Goal: Task Accomplishment & Management: Manage account settings

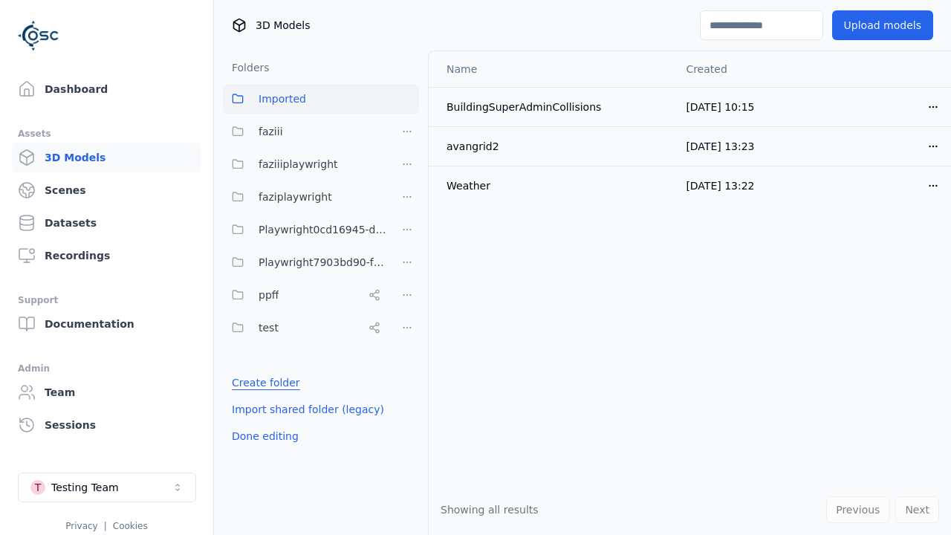
click at [261, 383] on link "Create folder" at bounding box center [266, 382] width 68 height 15
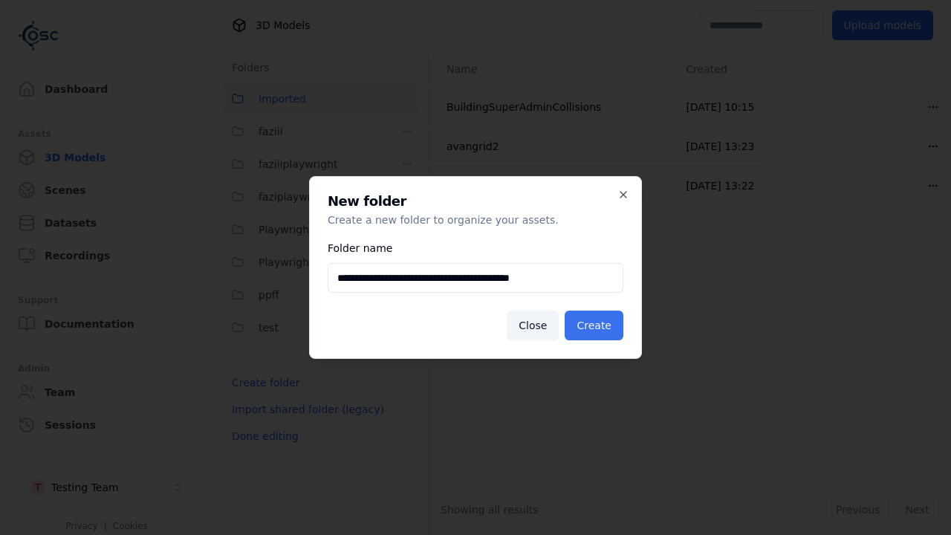
type input "**********"
click at [597, 325] on button "Create" at bounding box center [594, 326] width 59 height 30
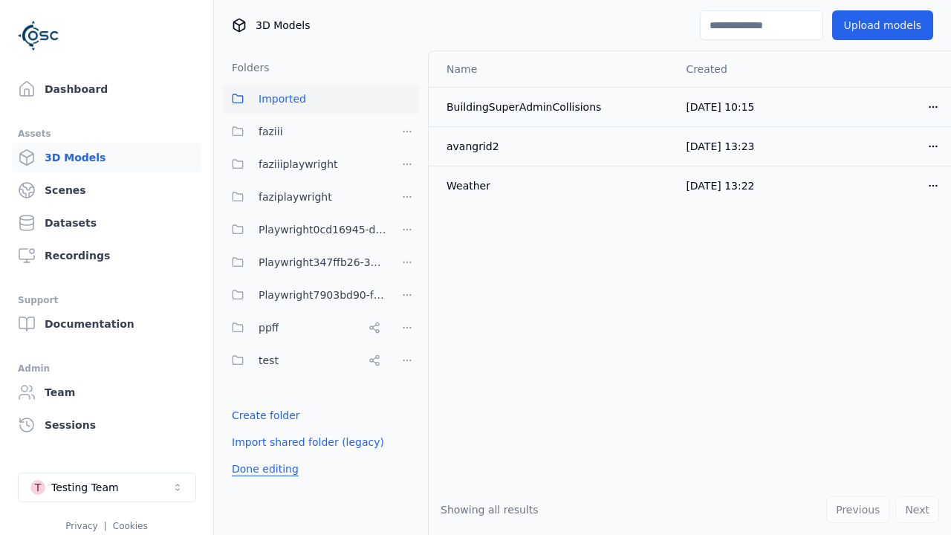
click at [261, 469] on button "Done editing" at bounding box center [265, 468] width 85 height 27
click at [248, 455] on button "Done editing" at bounding box center [265, 468] width 85 height 27
click at [407, 262] on html "Support Dashboard Assets 3D Models Scenes Datasets Recordings Support Documenta…" at bounding box center [475, 267] width 951 height 535
click at [407, 340] on div "Rename" at bounding box center [413, 340] width 100 height 24
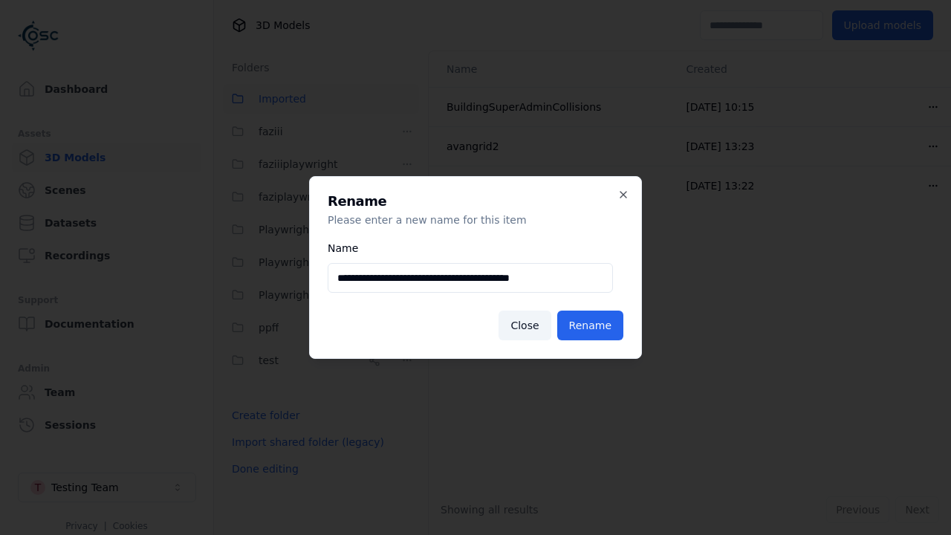
click at [470, 278] on input "**********" at bounding box center [470, 278] width 285 height 30
type input "**********"
click at [593, 325] on button "Rename" at bounding box center [590, 326] width 66 height 30
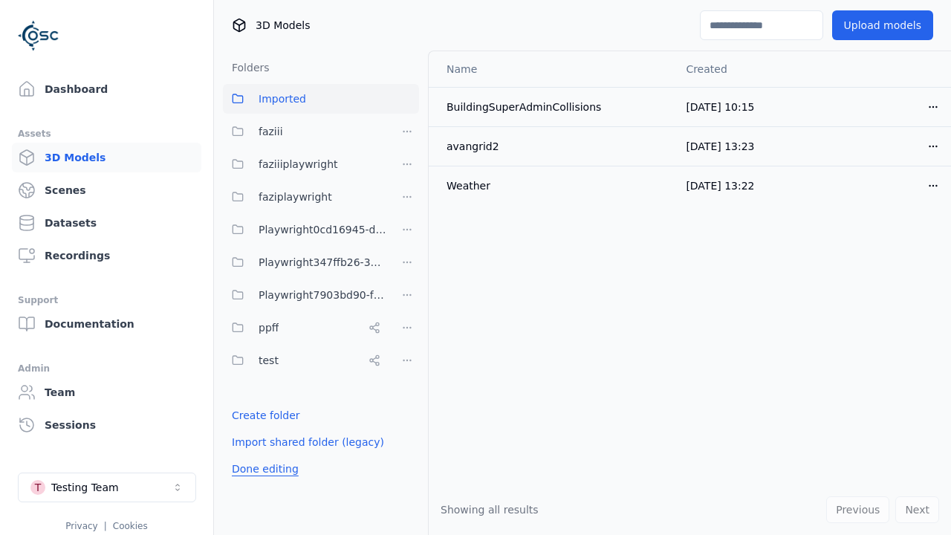
click at [261, 469] on button "Done editing" at bounding box center [265, 468] width 85 height 27
click at [248, 455] on button "Done editing" at bounding box center [265, 468] width 85 height 27
click at [407, 262] on html "Support Dashboard Assets 3D Models Scenes Datasets Recordings Support Documenta…" at bounding box center [475, 267] width 951 height 535
click at [407, 364] on div "Delete" at bounding box center [413, 364] width 100 height 24
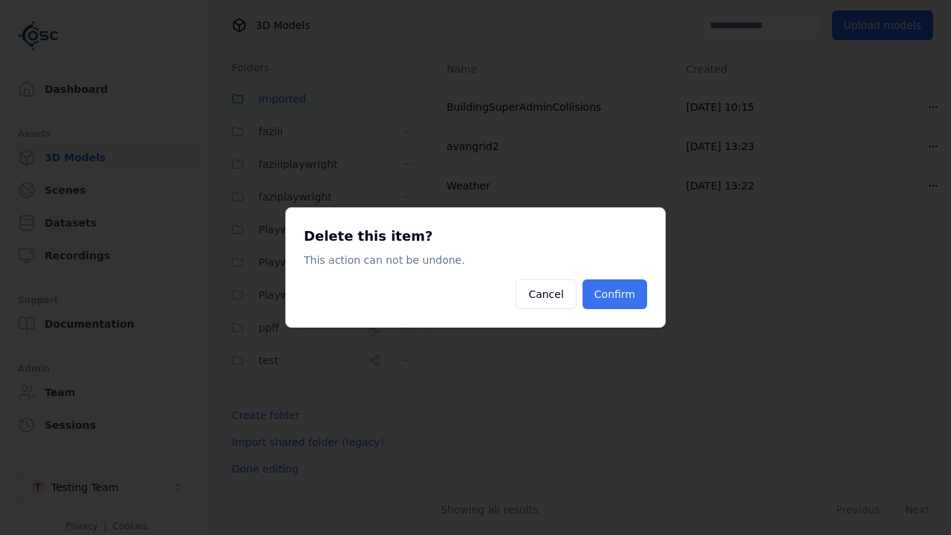
click at [617, 294] on button "Confirm" at bounding box center [614, 294] width 65 height 30
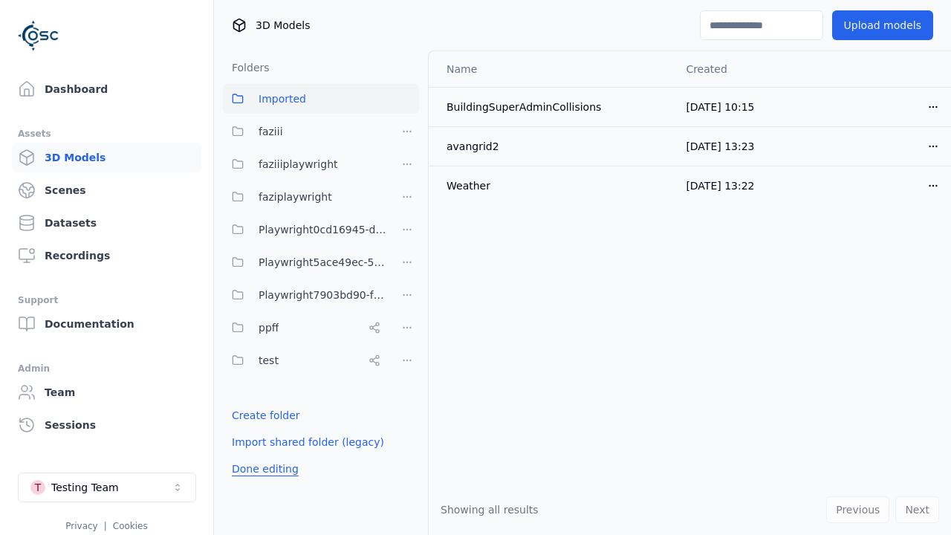
click at [261, 469] on button "Done editing" at bounding box center [265, 468] width 85 height 27
